Goal: Transaction & Acquisition: Purchase product/service

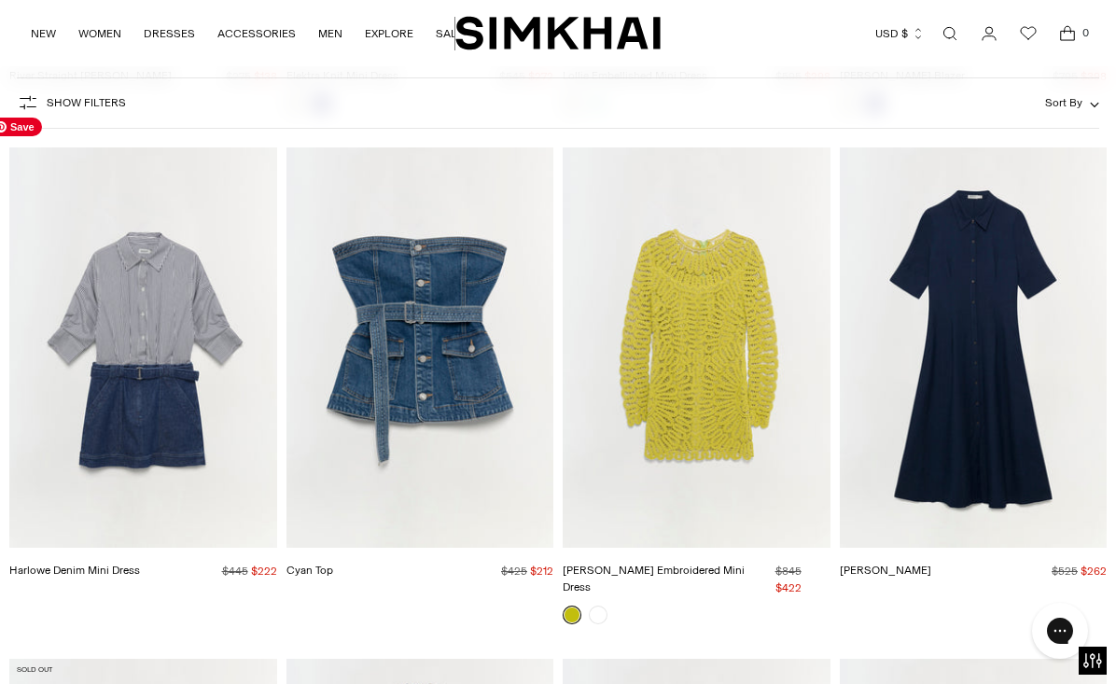
scroll to position [4536, 0]
